Goal: Check status: Check status

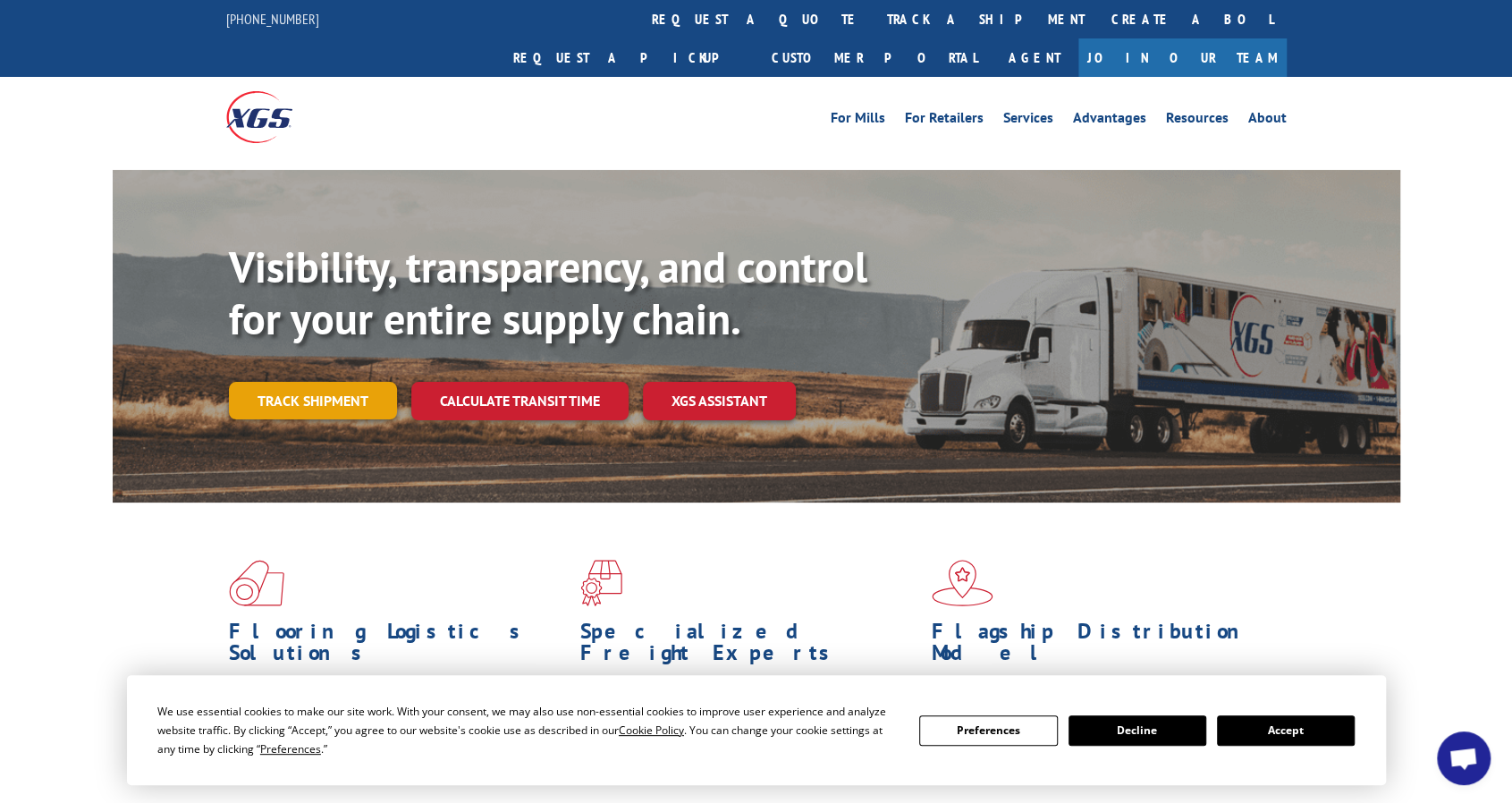
click at [299, 381] on link "Track shipment" at bounding box center [313, 400] width 169 height 37
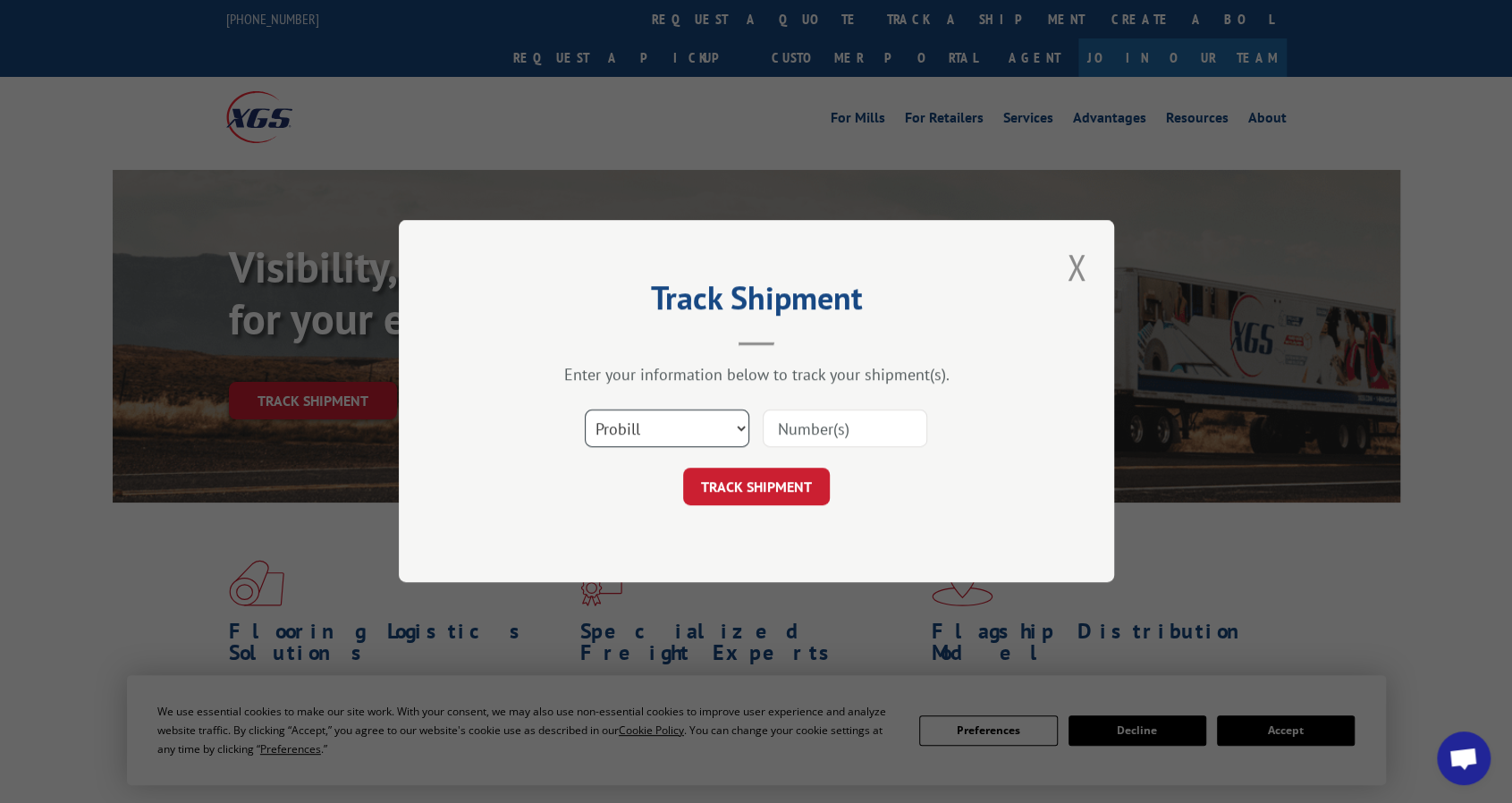
click at [728, 424] on select "Select category... Probill BOL PO" at bounding box center [667, 429] width 165 height 37
click at [699, 431] on select "Select category... Probill BOL PO" at bounding box center [667, 429] width 165 height 37
click at [796, 428] on input at bounding box center [844, 429] width 165 height 37
paste input "17539082"
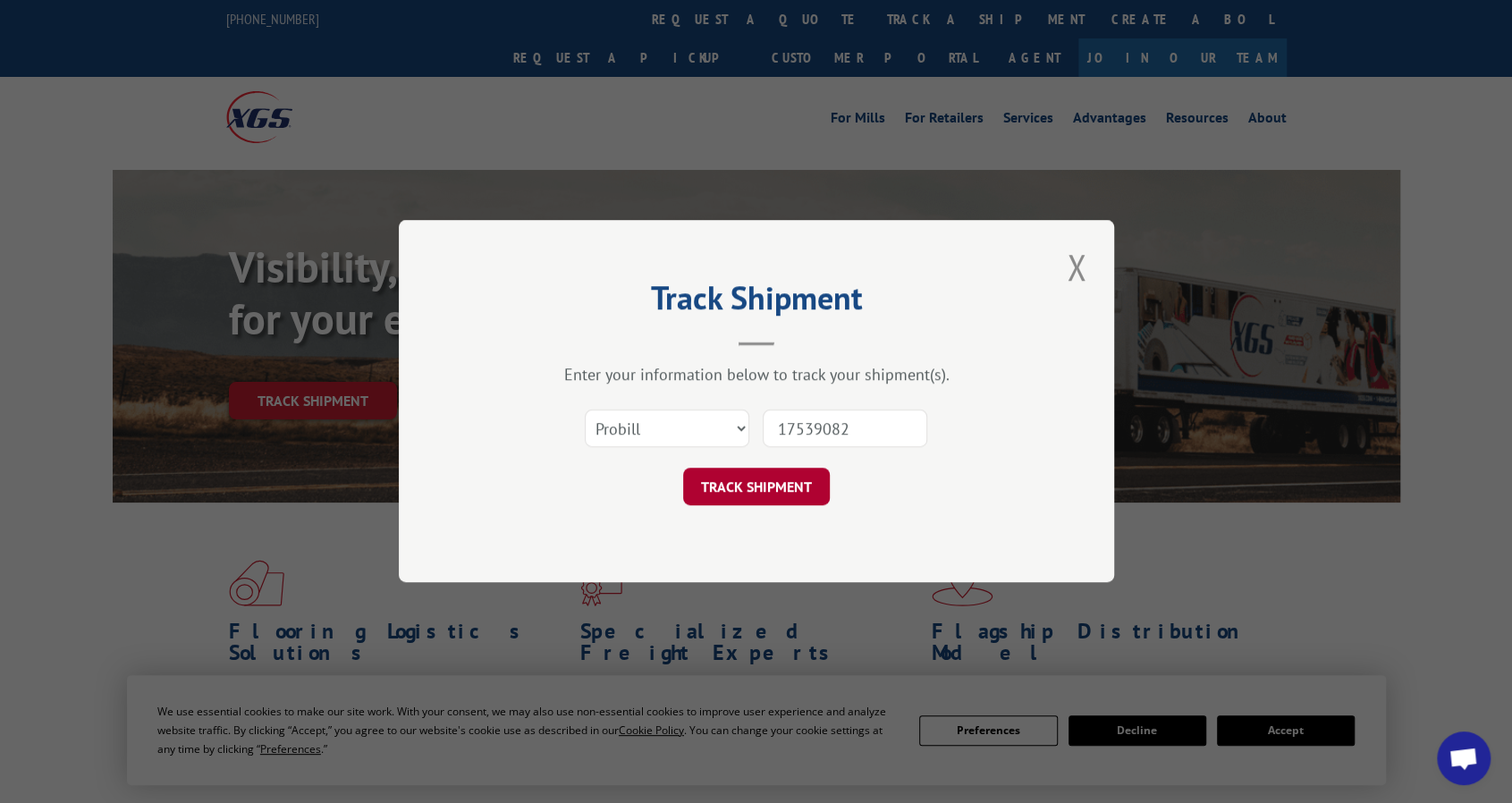
type input "17539082"
click at [761, 488] on button "TRACK SHIPMENT" at bounding box center [757, 487] width 147 height 37
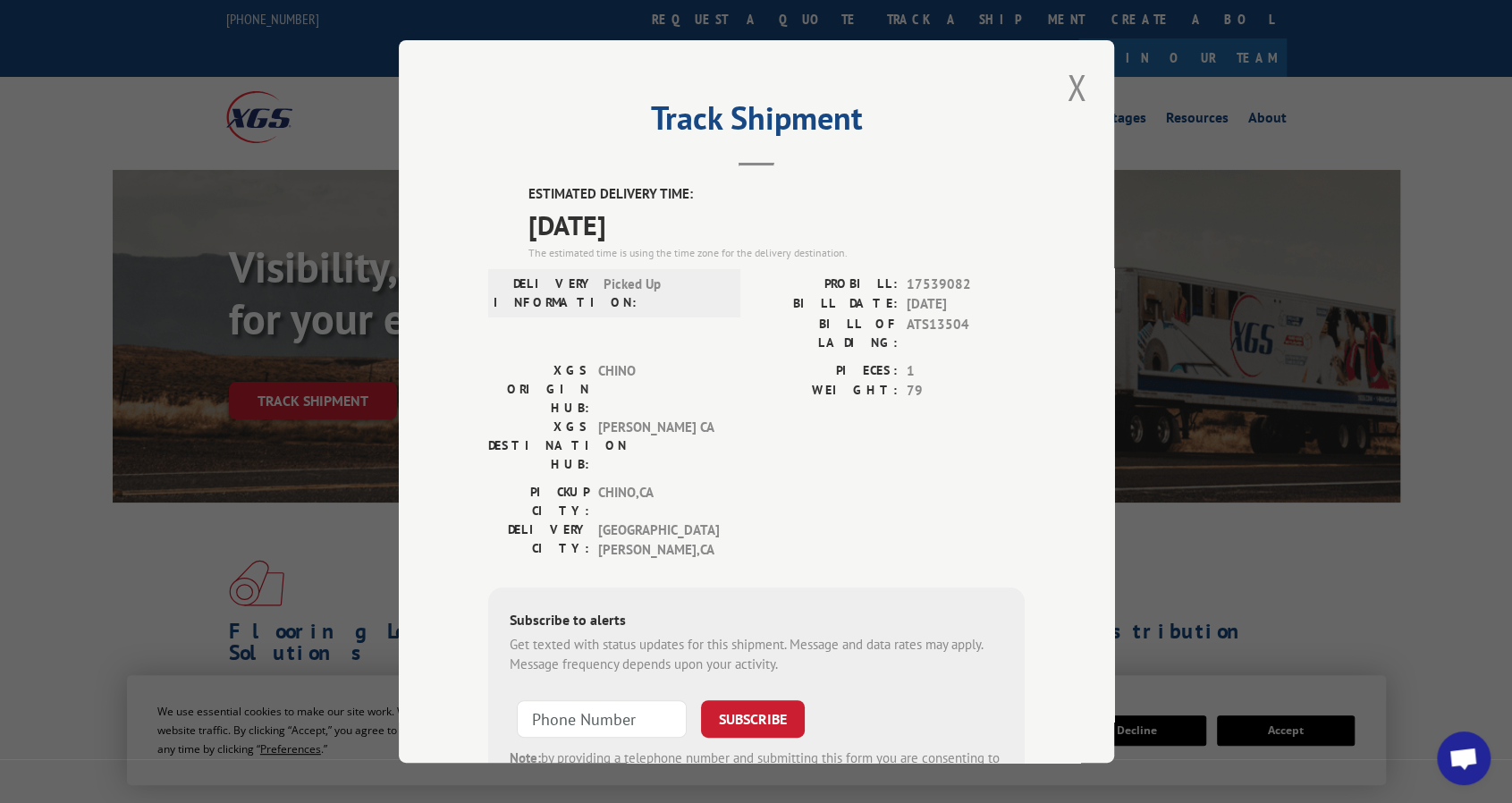
click at [647, 634] on div "Get texted with status updates for this shipment. Message and data rates may ap…" at bounding box center [757, 653] width 493 height 40
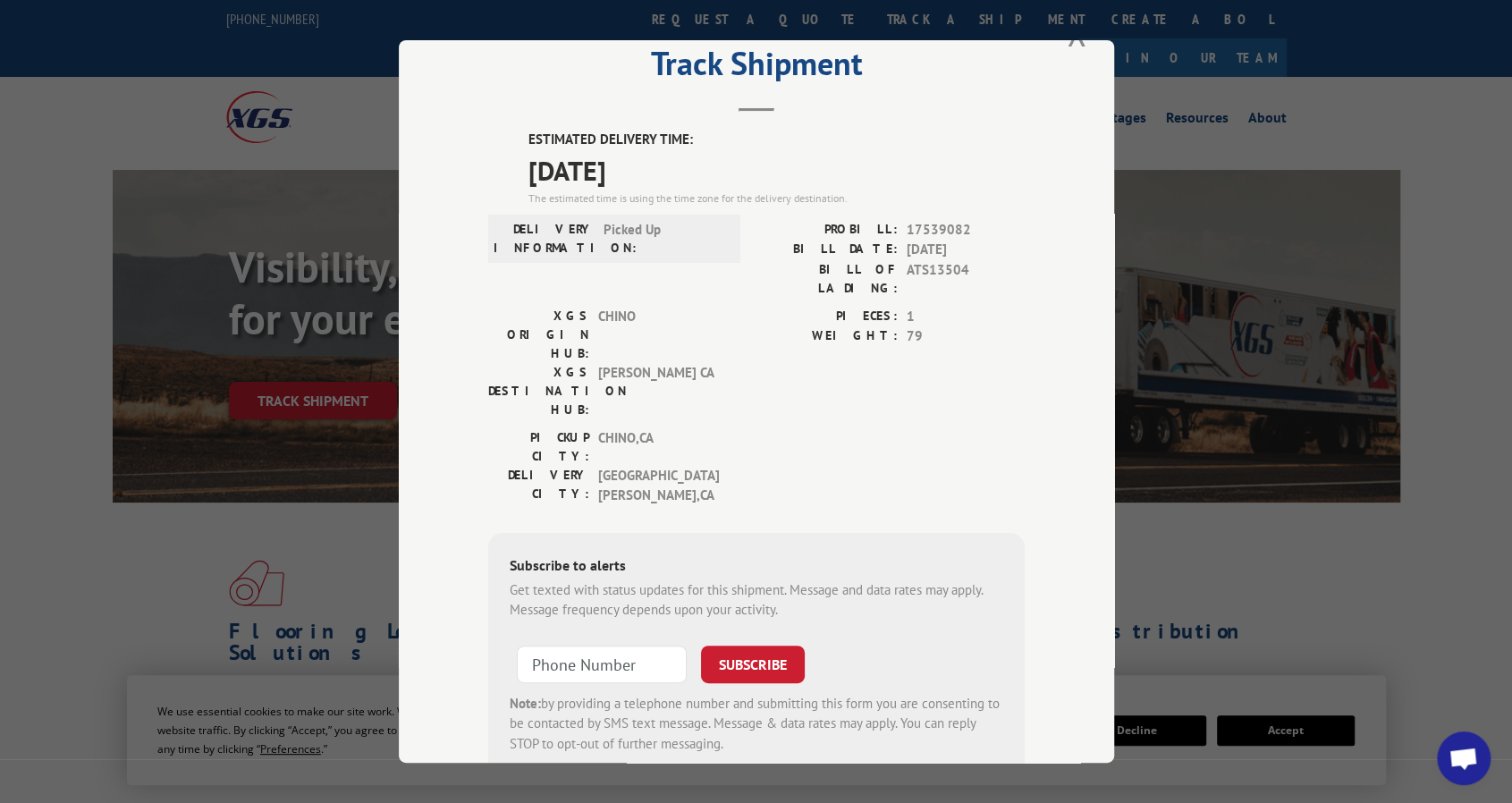
scroll to position [81, 0]
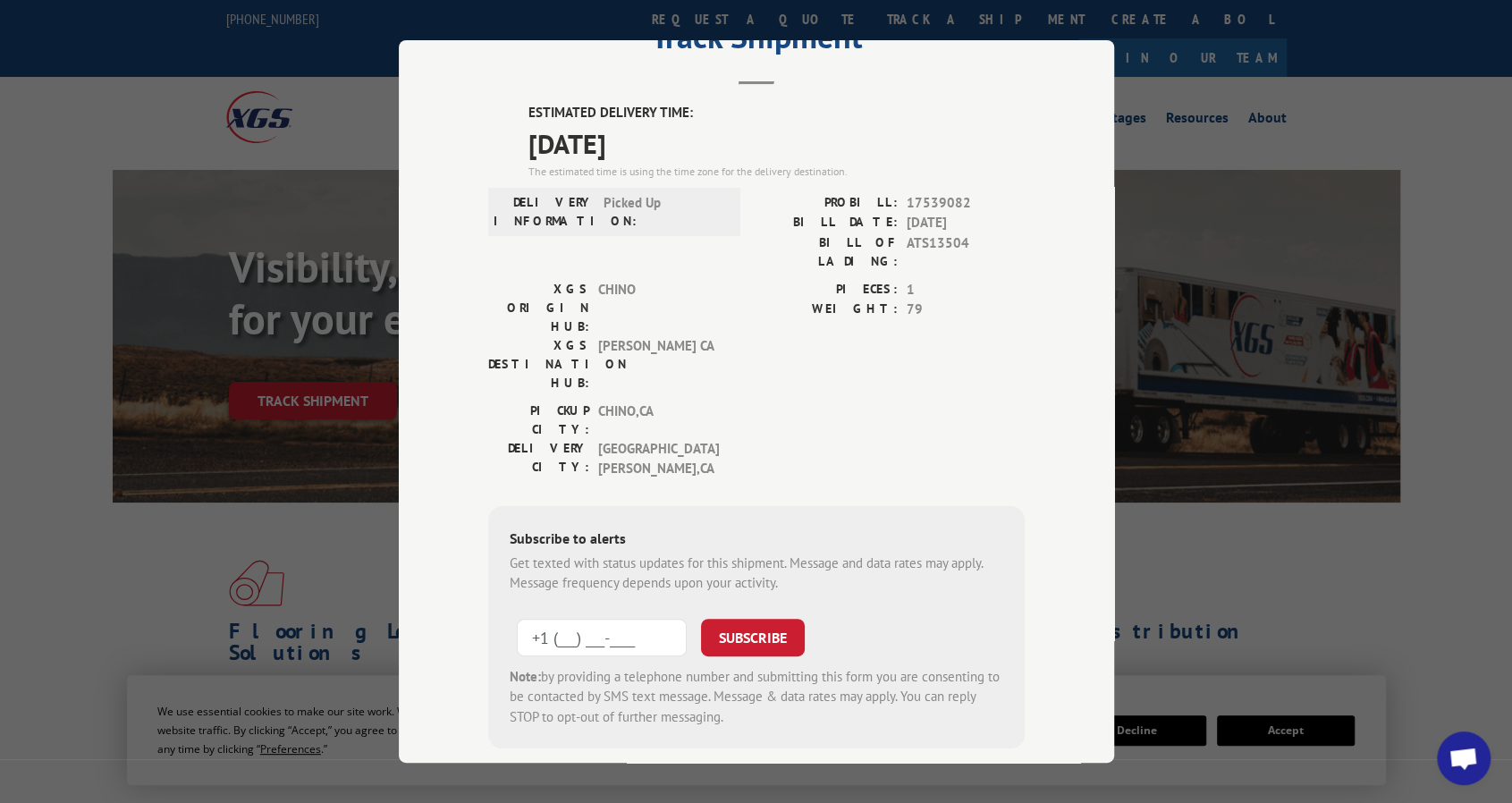
click at [635, 618] on input "+1 (___) ___-____" at bounding box center [601, 636] width 170 height 37
type input "[PHONE_NUMBER]"
click at [744, 618] on button "SUBSCRIBE" at bounding box center [752, 636] width 103 height 37
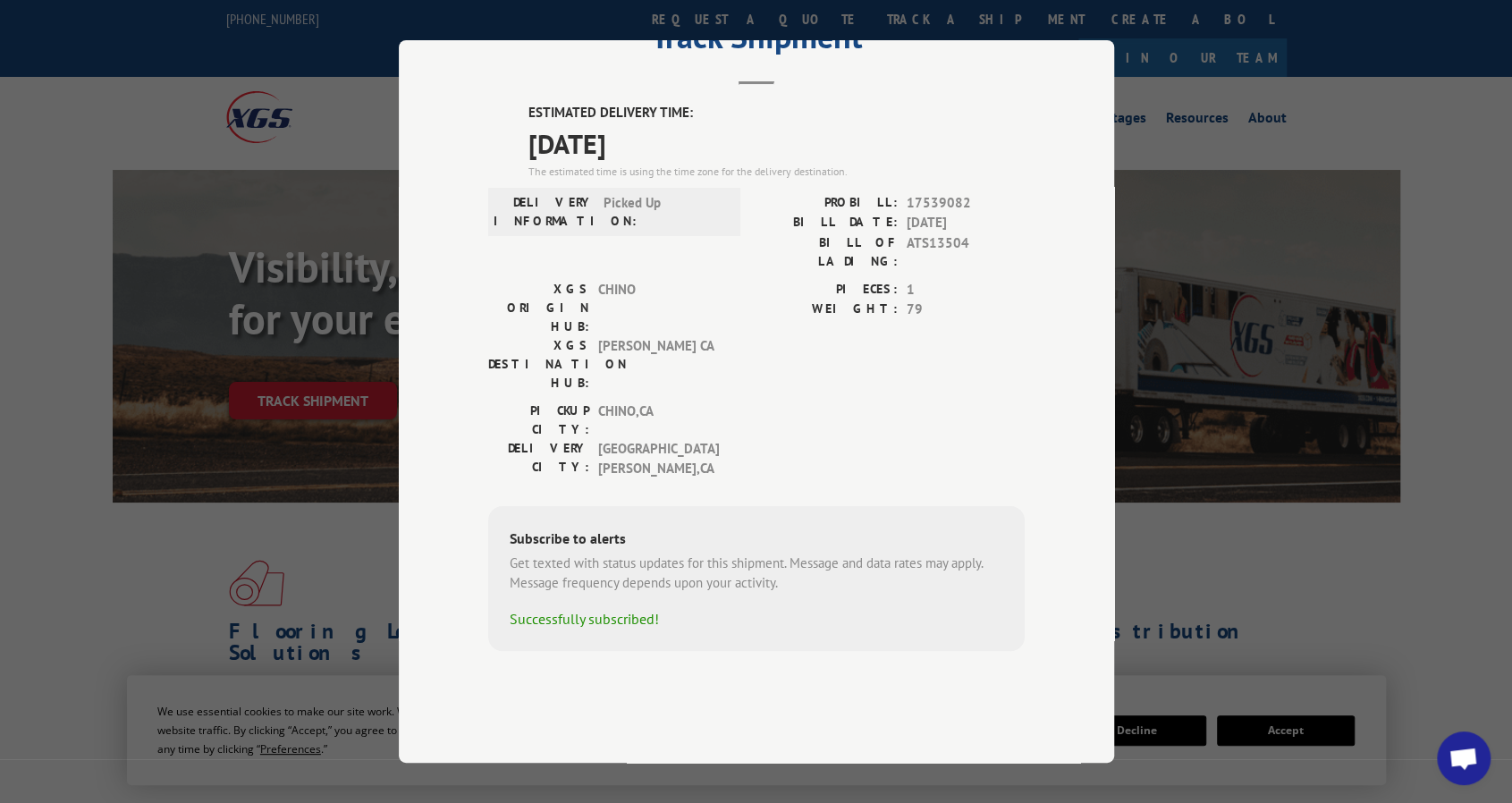
scroll to position [0, 0]
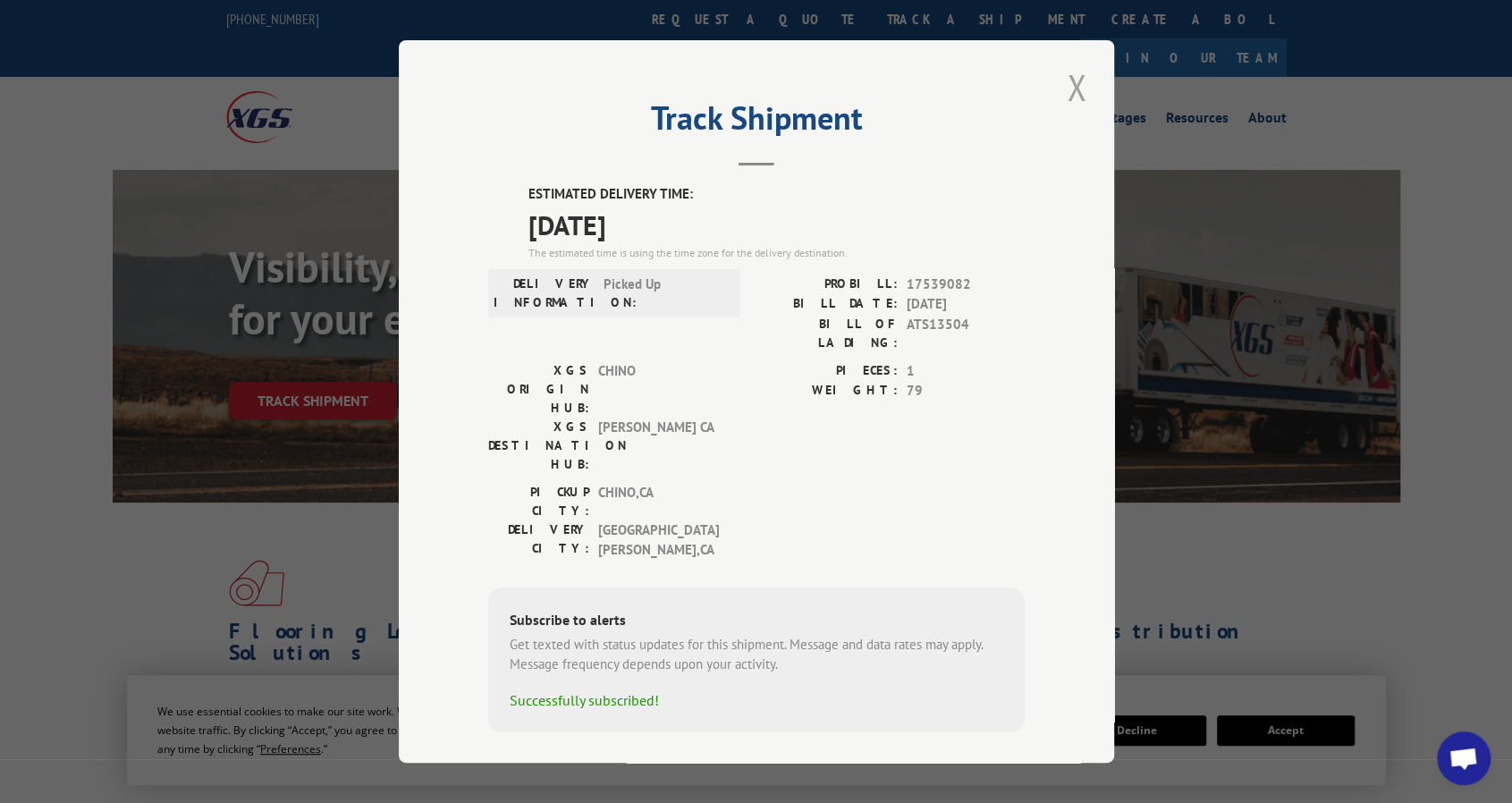
click at [1078, 100] on button "Close modal" at bounding box center [1076, 87] width 31 height 49
